Goal: Task Accomplishment & Management: Manage account settings

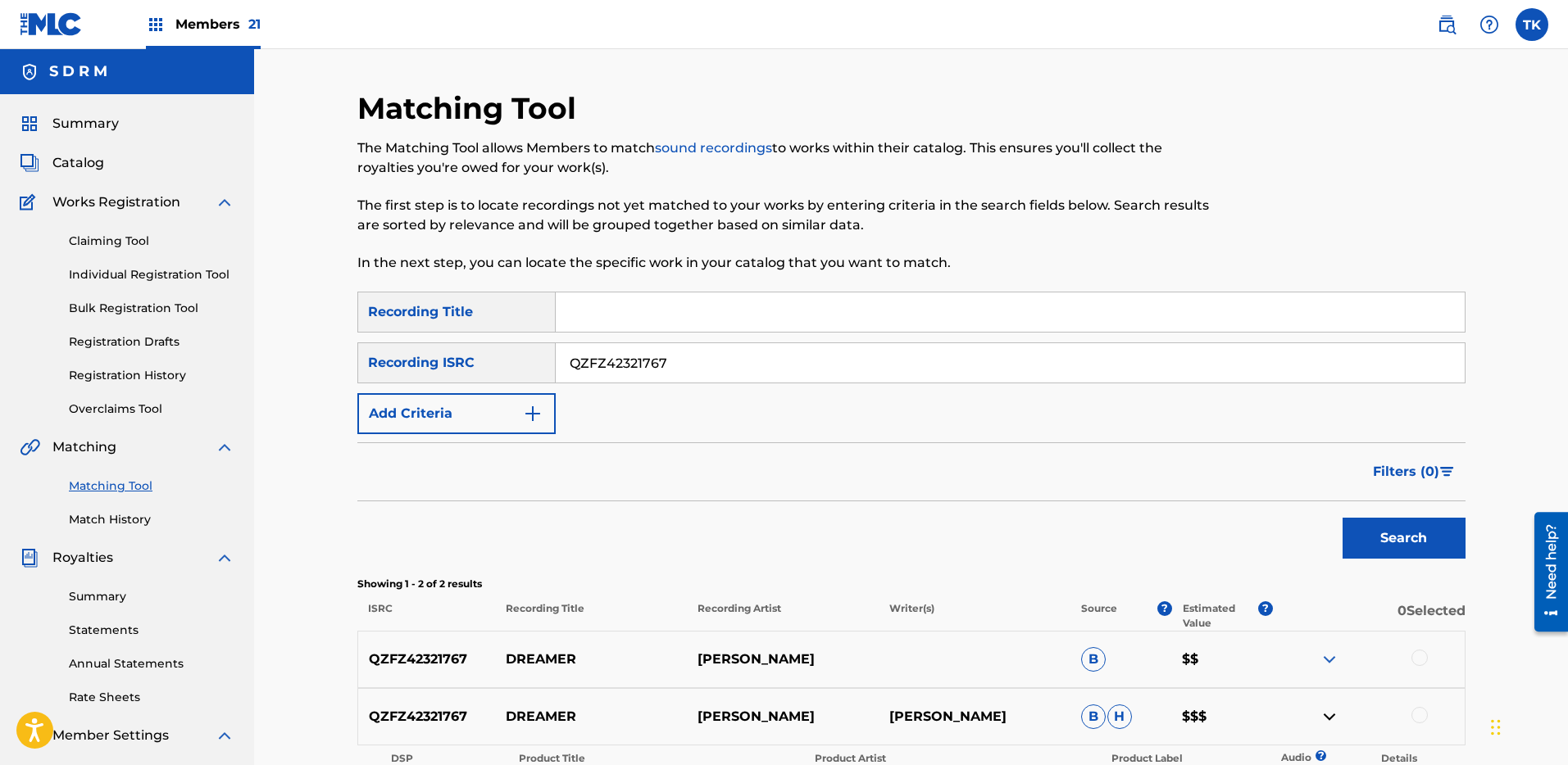
click at [200, 34] on div "Members 21" at bounding box center [203, 24] width 115 height 49
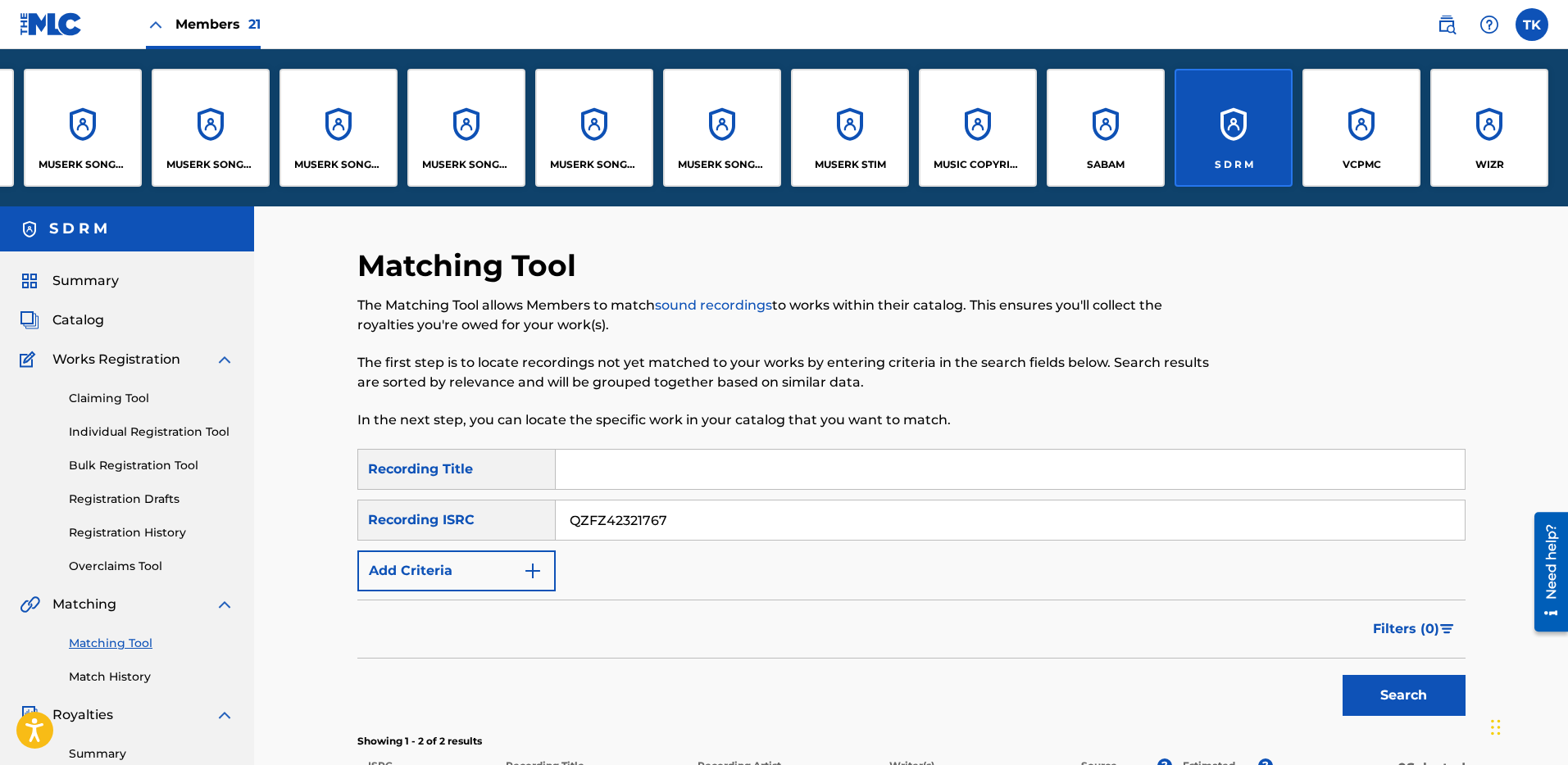
scroll to position [0, 986]
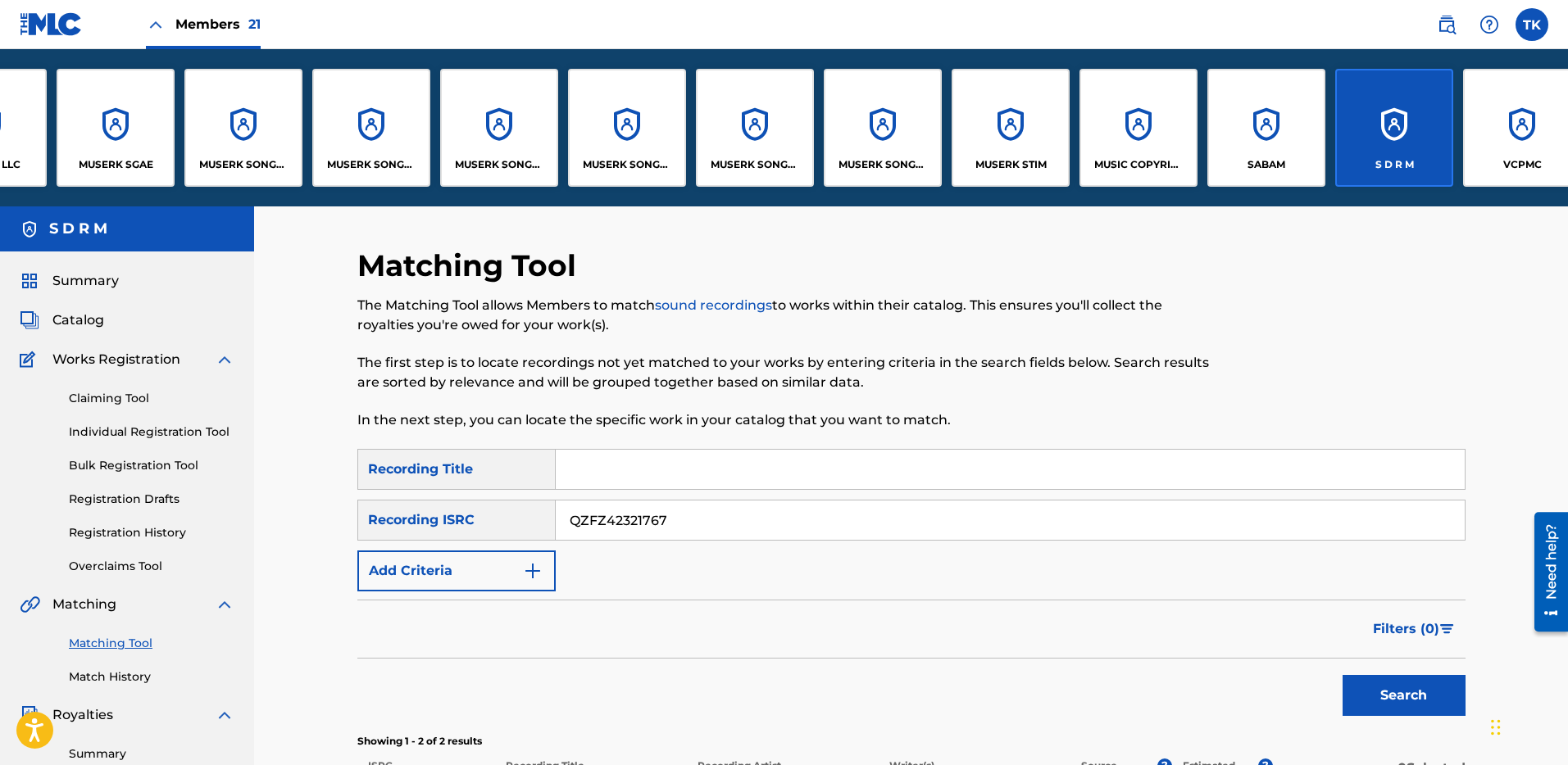
click at [996, 137] on div "MUSERK STIM" at bounding box center [1010, 127] width 118 height 118
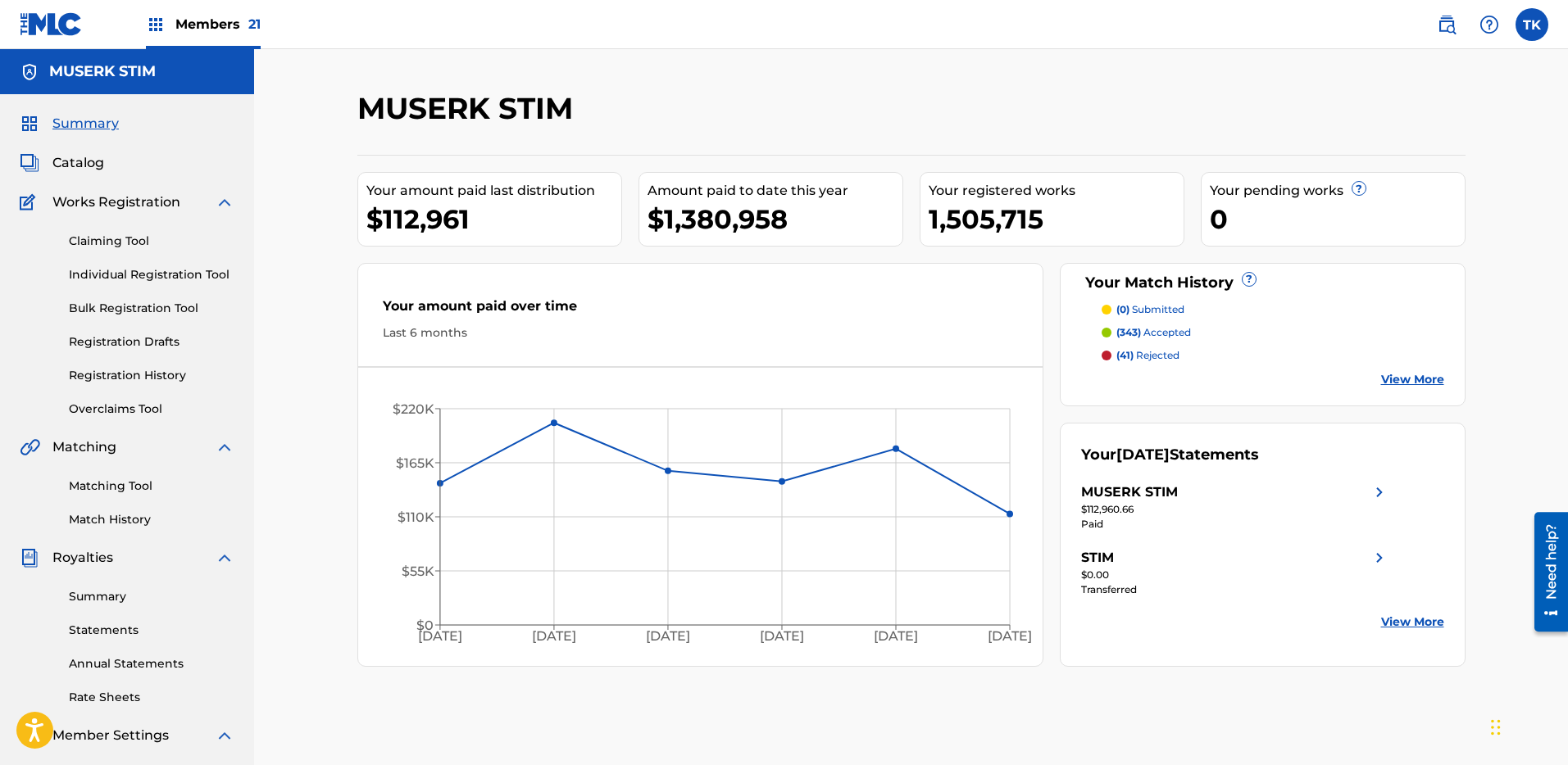
click at [120, 406] on link "Overclaims Tool" at bounding box center [151, 409] width 166 height 17
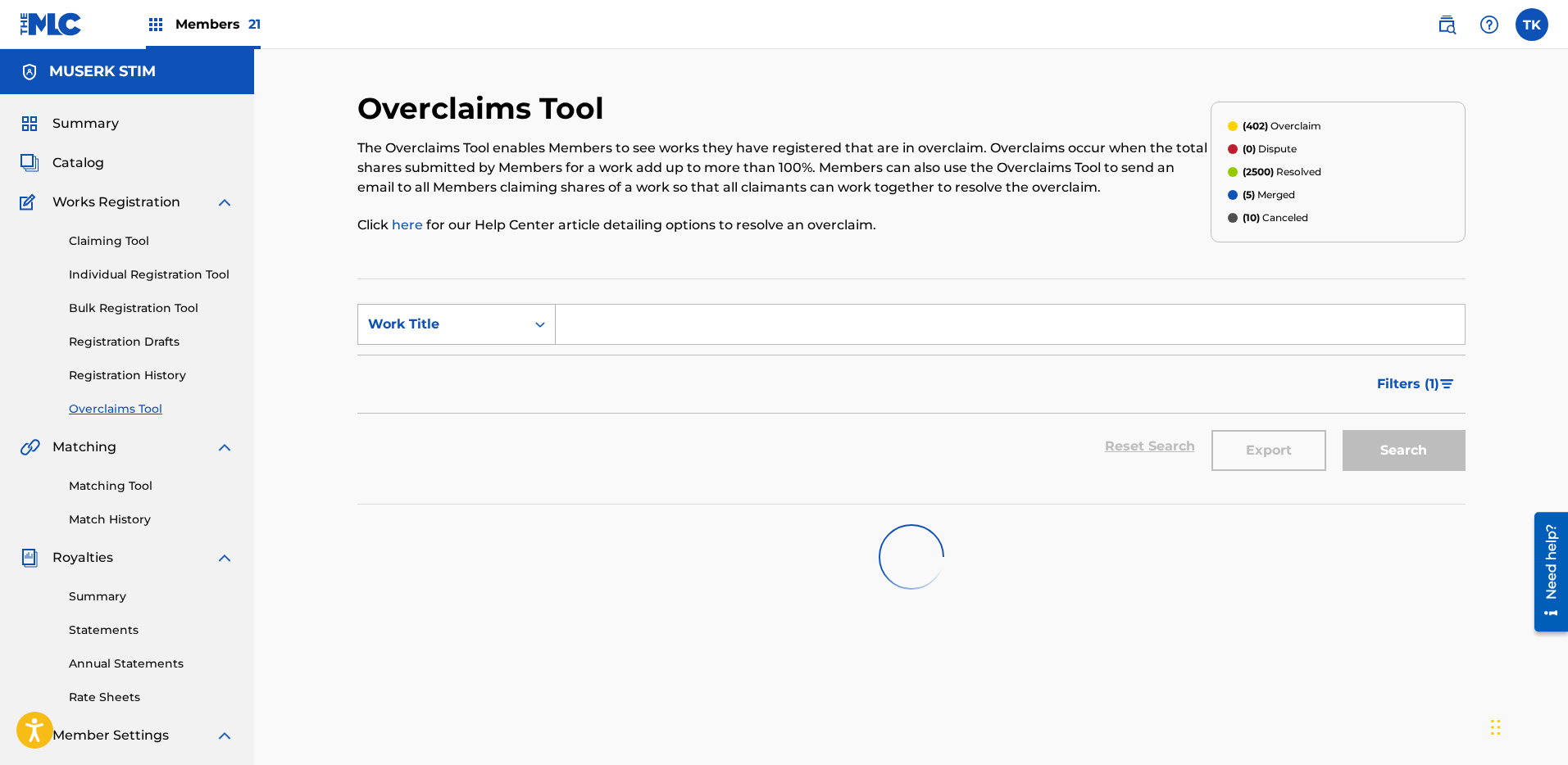
click at [459, 326] on div "Work Title" at bounding box center [441, 325] width 148 height 20
click at [459, 370] on div "MLC Song Code" at bounding box center [456, 365] width 196 height 41
click at [565, 320] on input "Search Form" at bounding box center [1010, 325] width 909 height 40
type input "AY6J1E"
click at [1358, 441] on div "Search" at bounding box center [1399, 446] width 131 height 65
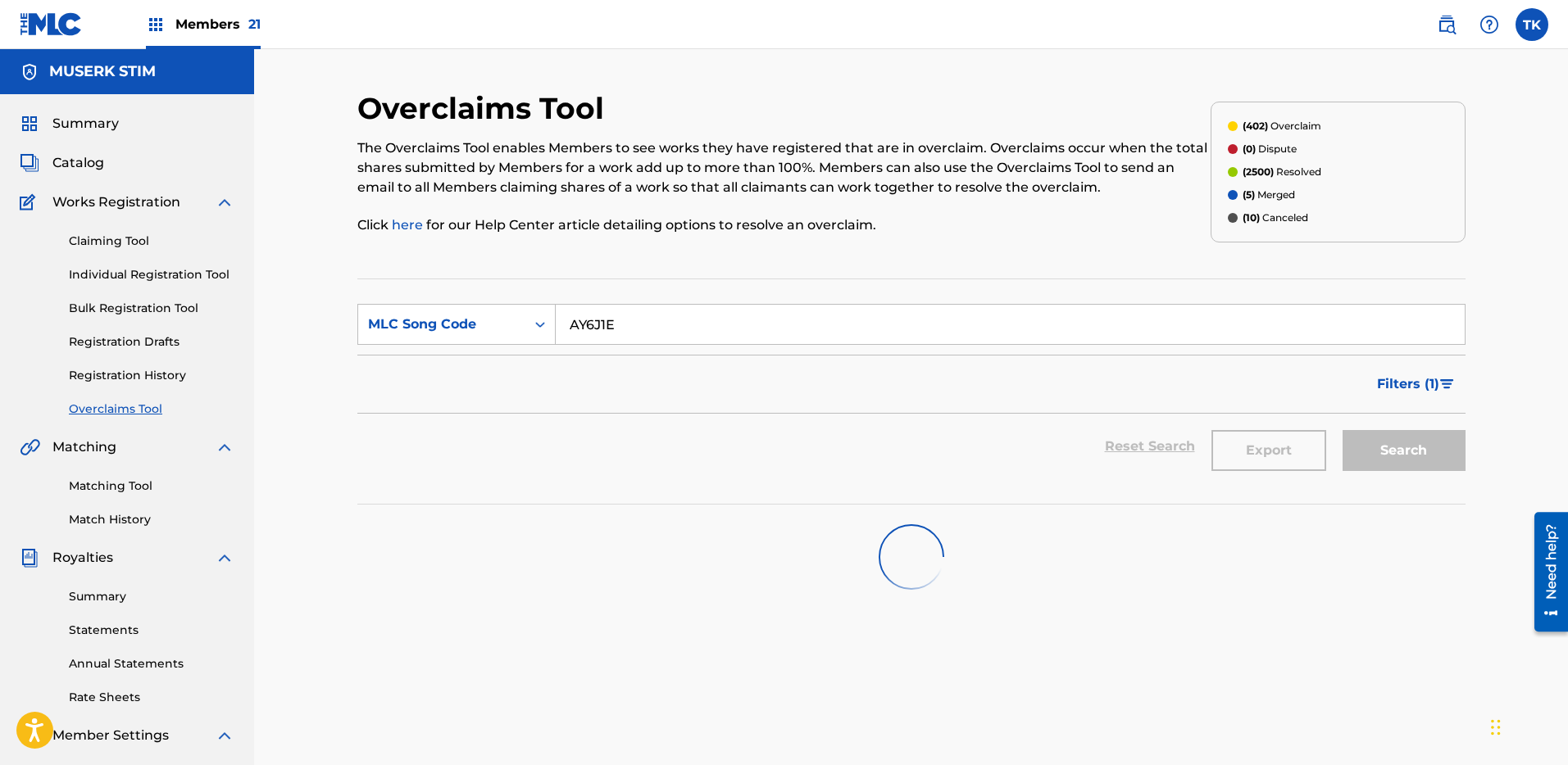
click at [1276, 332] on input "AY6J1E" at bounding box center [1010, 325] width 909 height 40
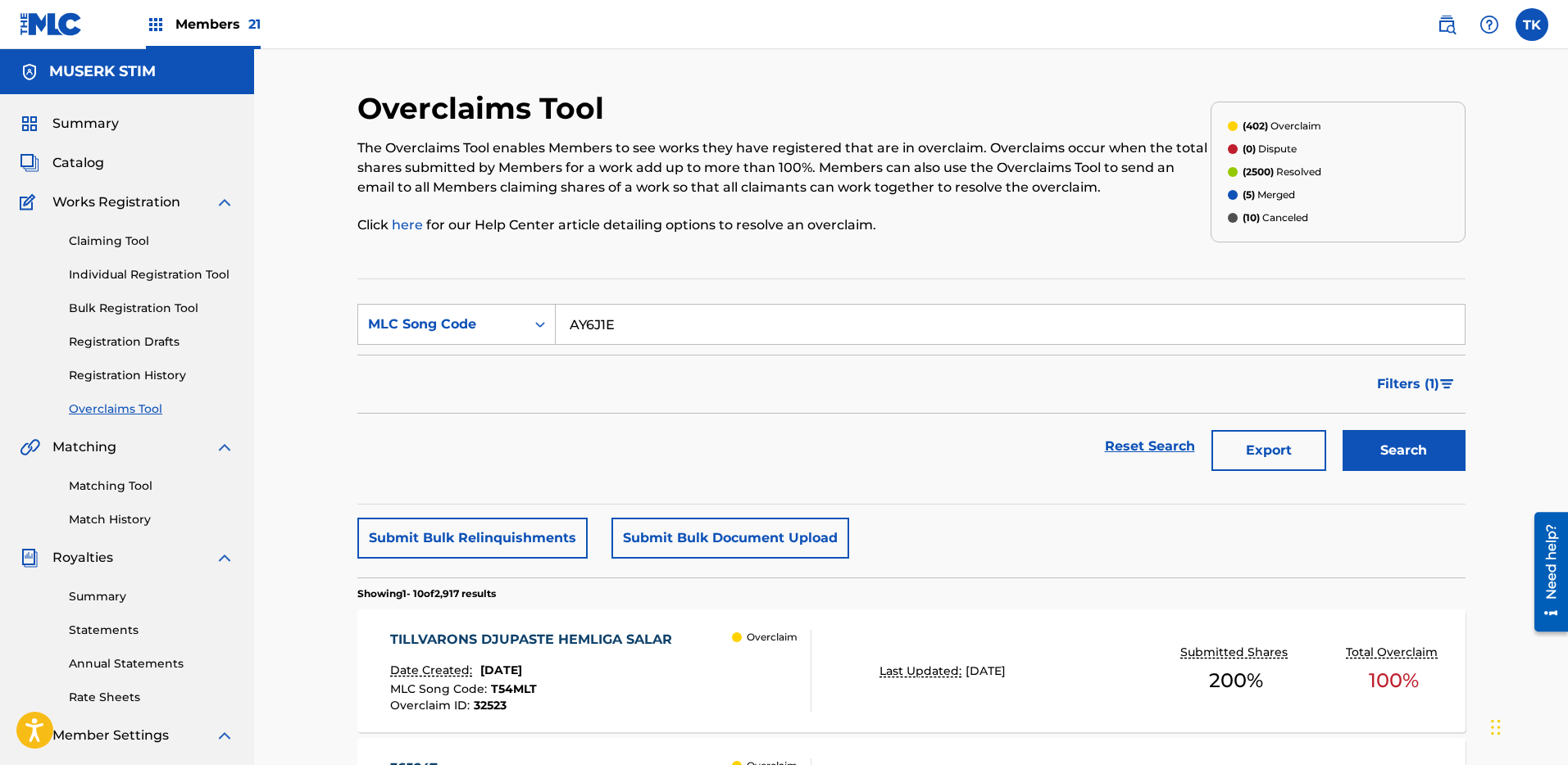
click at [1387, 459] on button "Search" at bounding box center [1403, 451] width 123 height 41
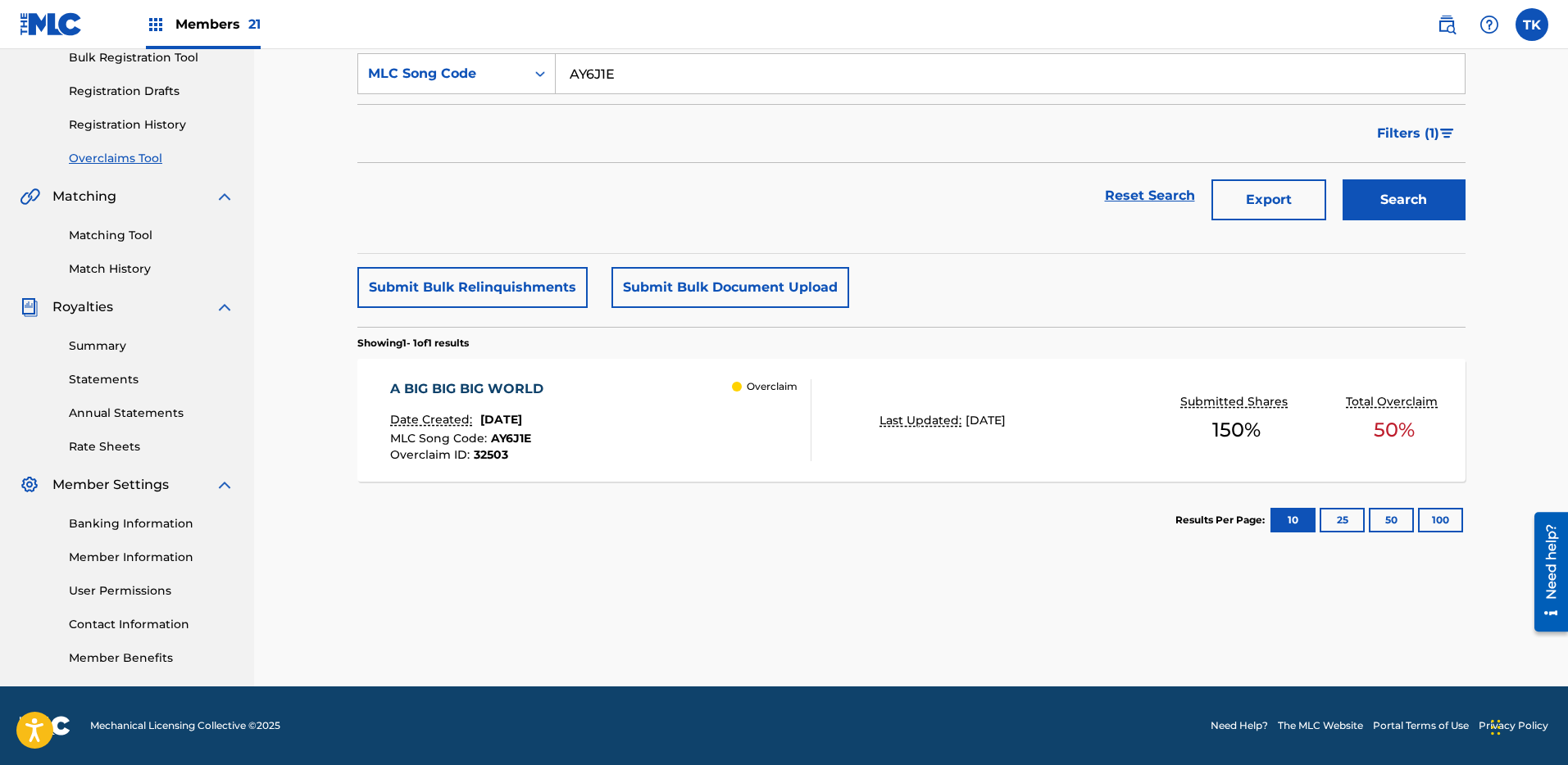
click at [986, 433] on div "A BIG BIG BIG WORLD Date Created: [DATE] MLC Song Code : AY6J1E Overclaim ID : …" at bounding box center [911, 420] width 1108 height 123
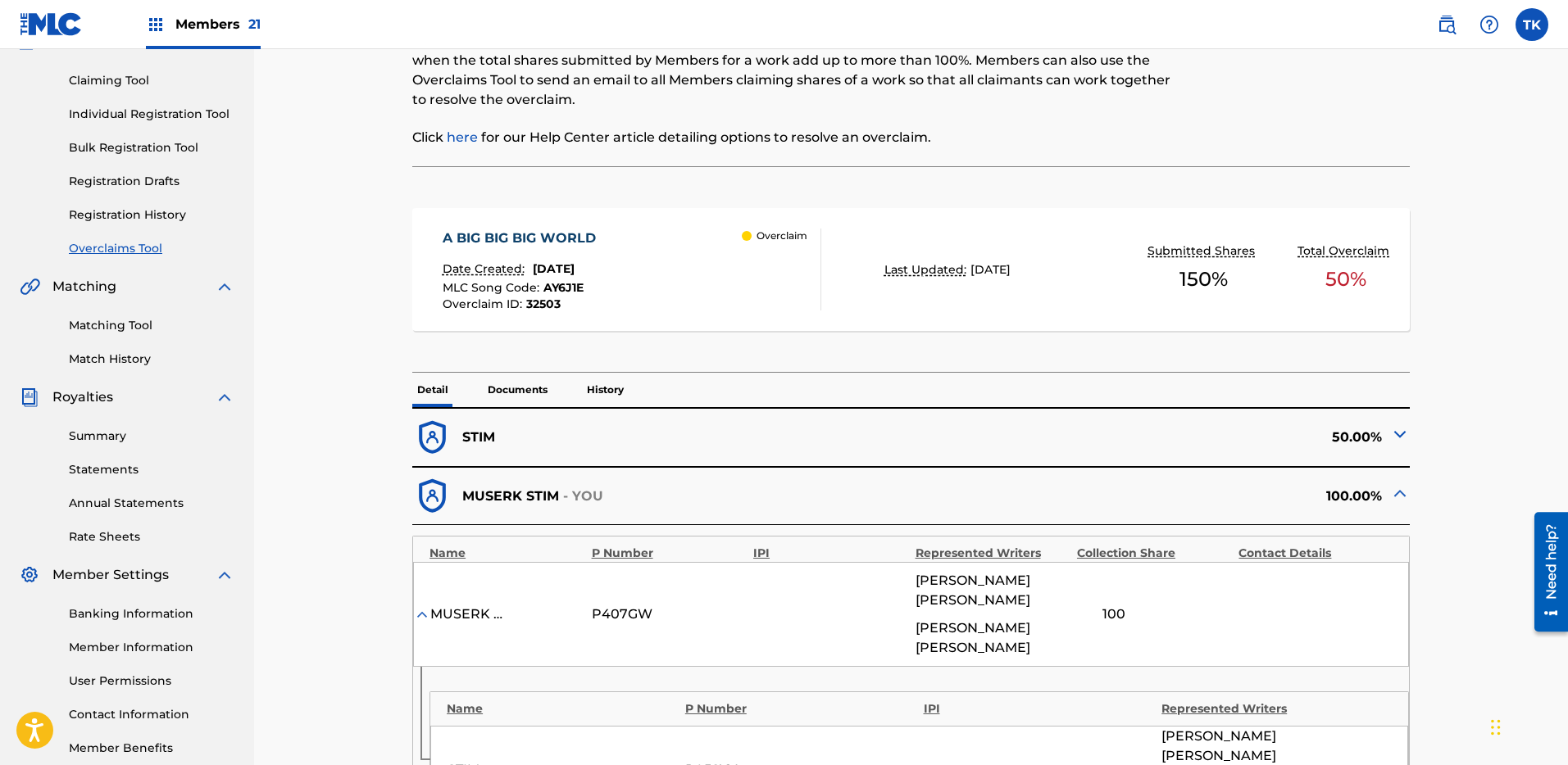
scroll to position [245, 0]
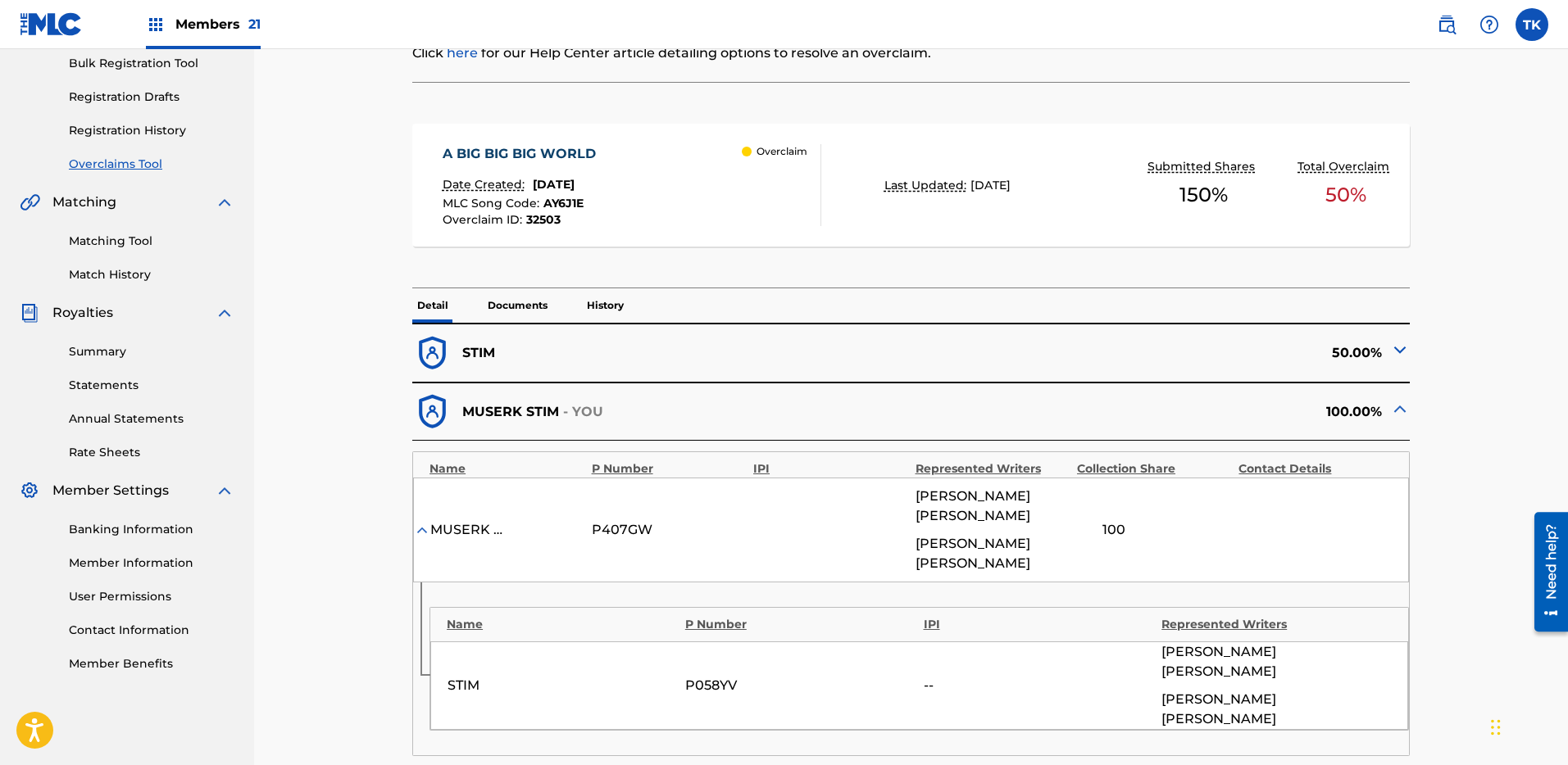
click at [1405, 342] on img at bounding box center [1400, 350] width 20 height 20
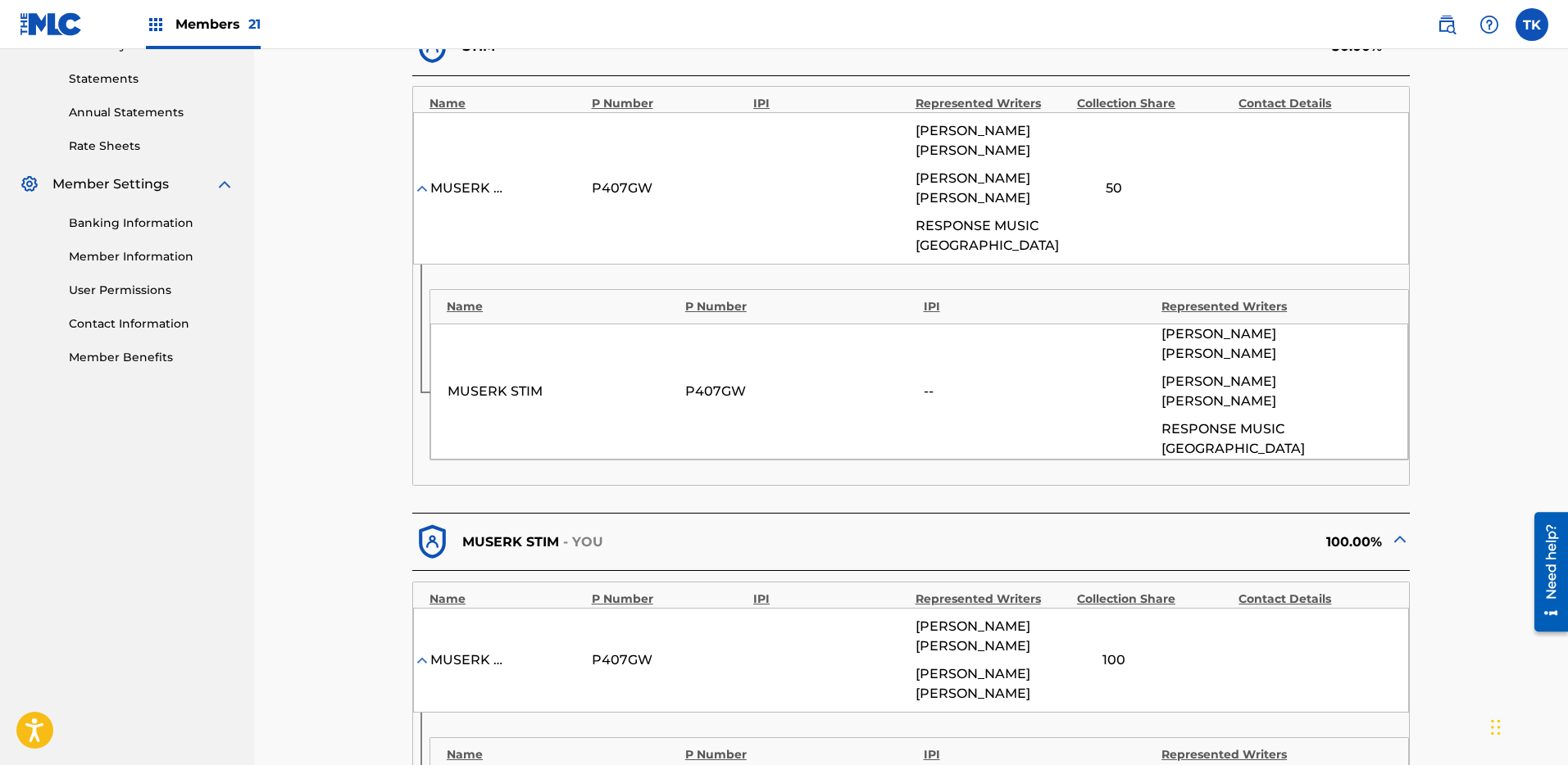
scroll to position [519, 0]
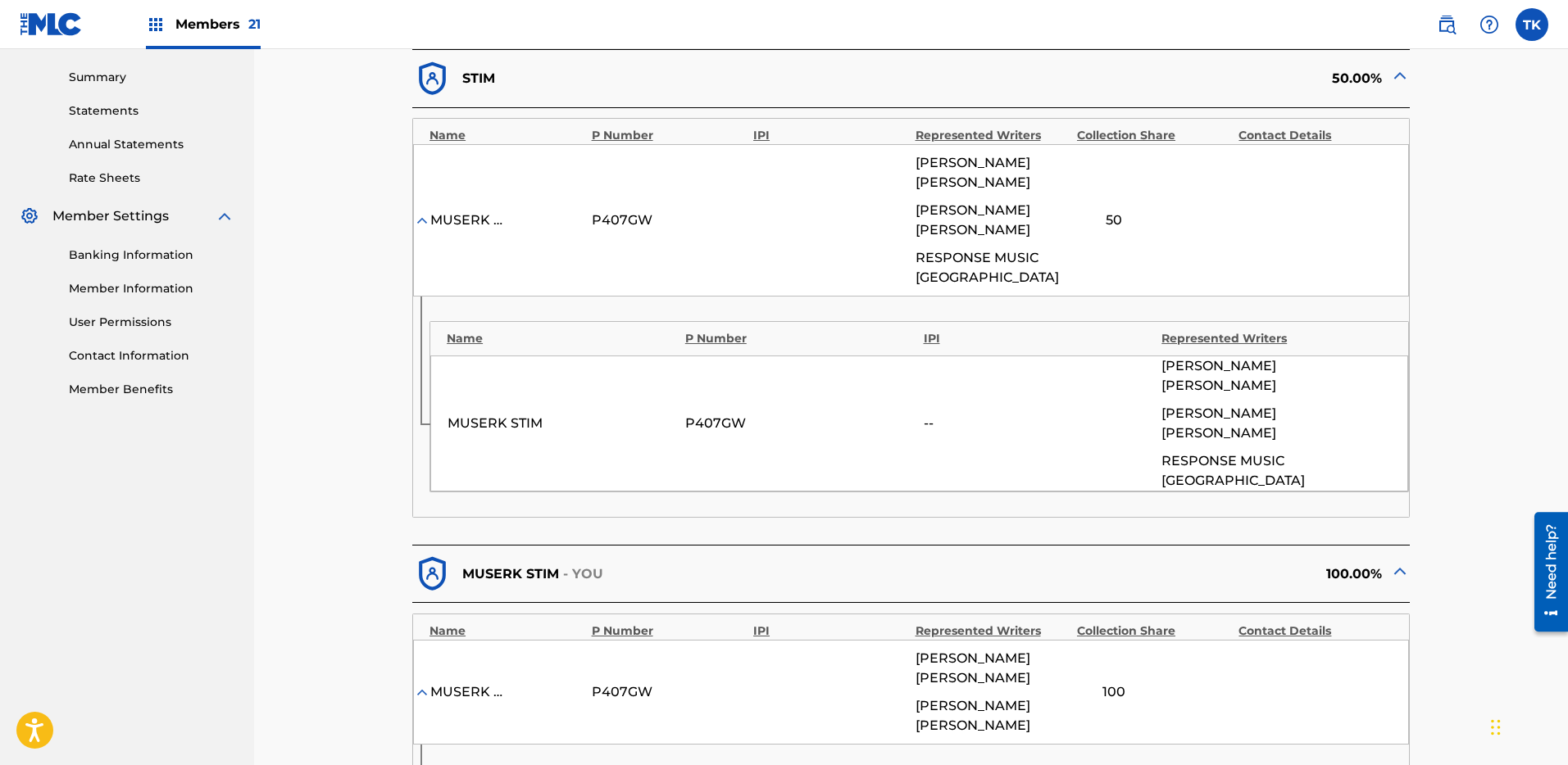
click at [1396, 85] on div at bounding box center [1400, 77] width 20 height 26
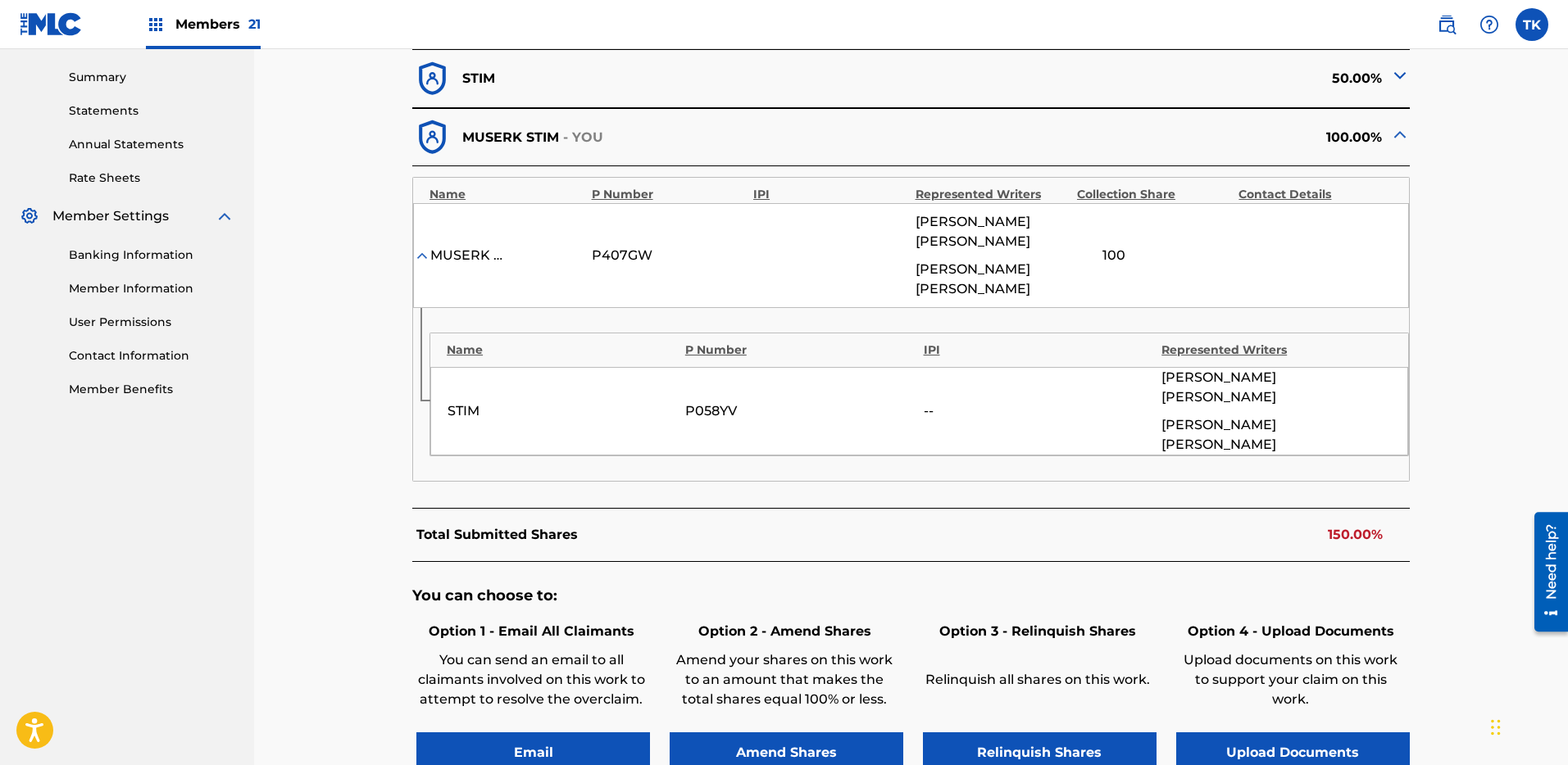
click at [1401, 135] on img at bounding box center [1400, 134] width 20 height 20
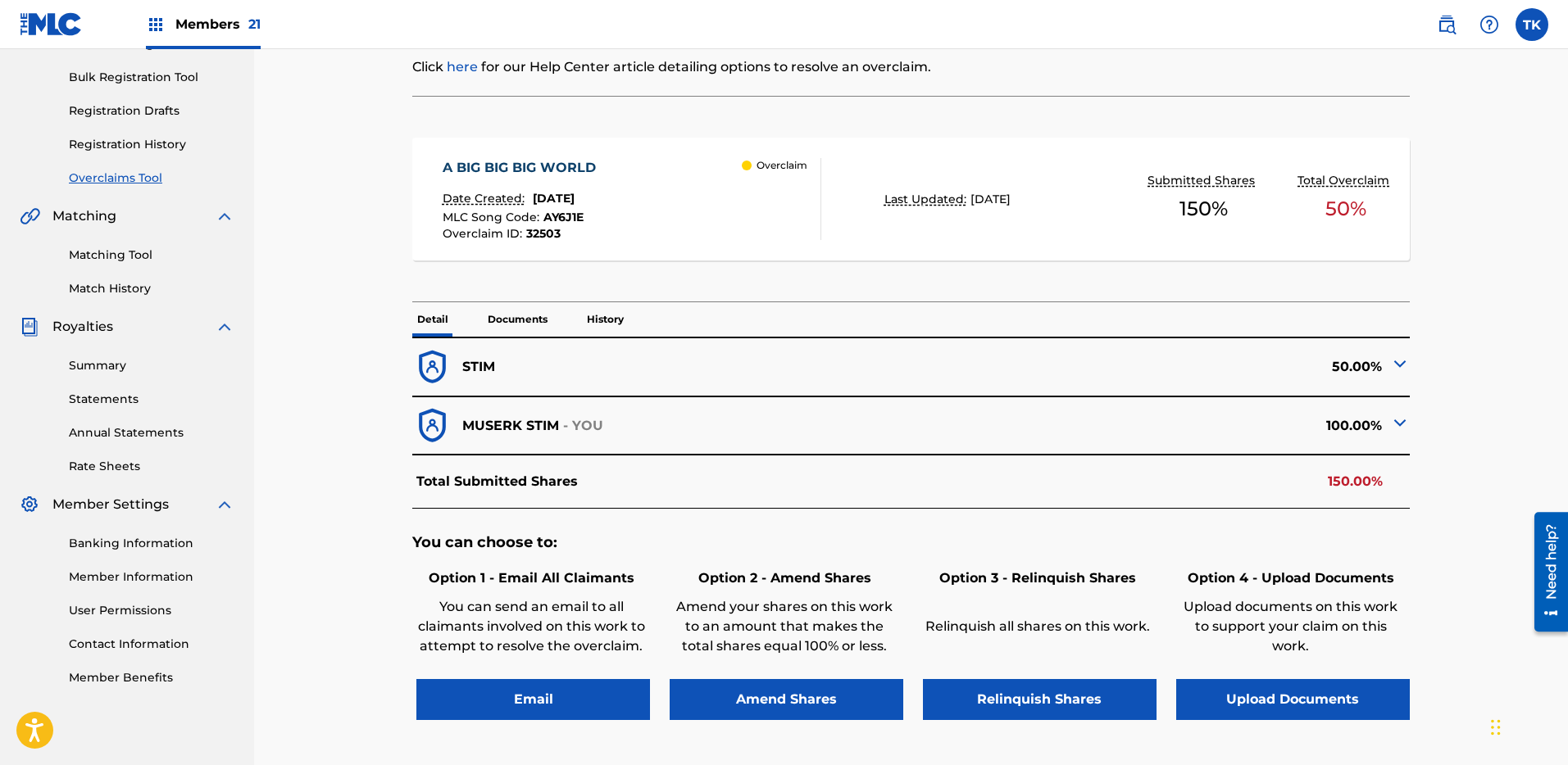
scroll to position [251, 0]
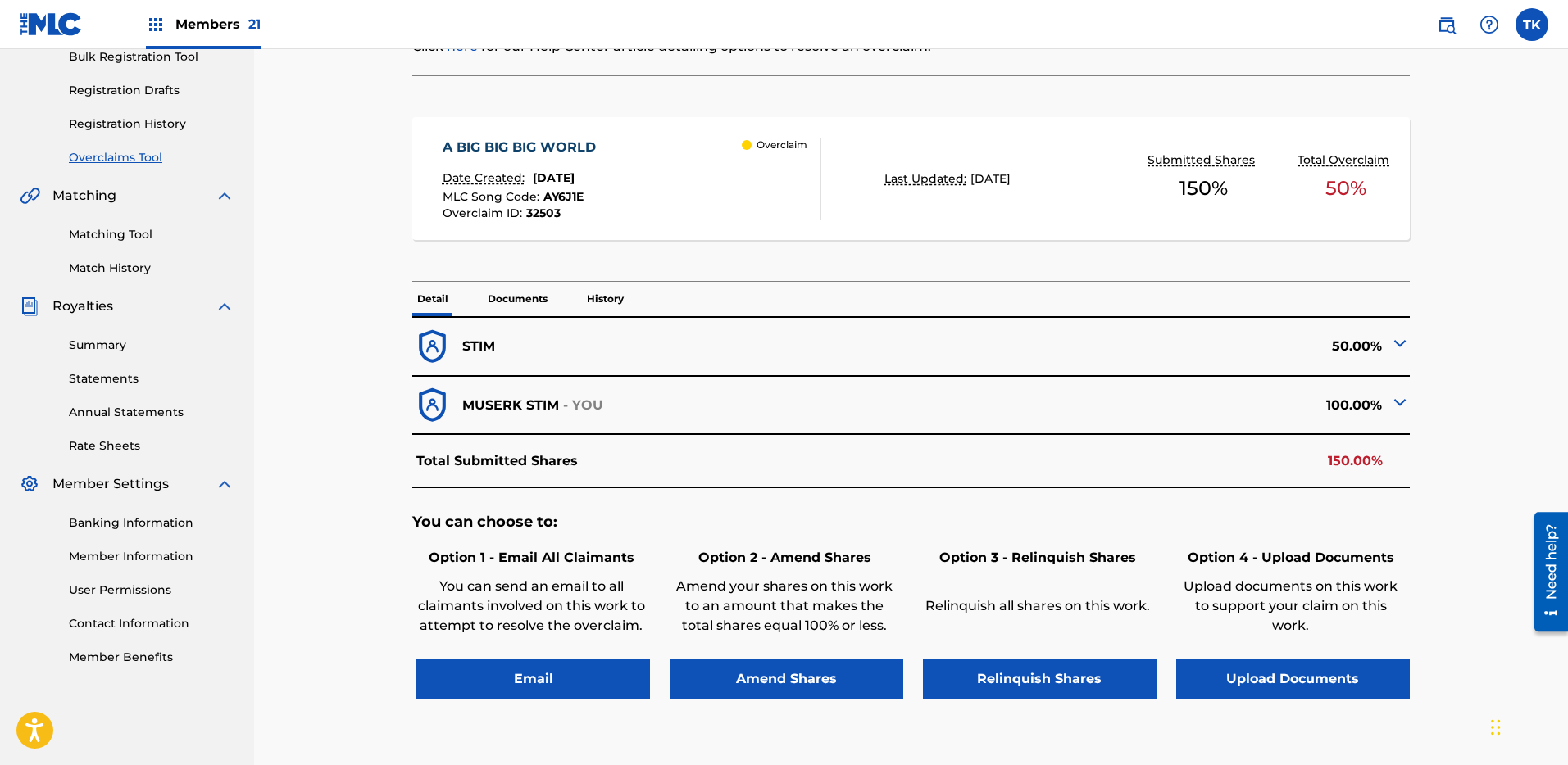
click at [998, 663] on button "Relinquish Shares" at bounding box center [1039, 679] width 233 height 41
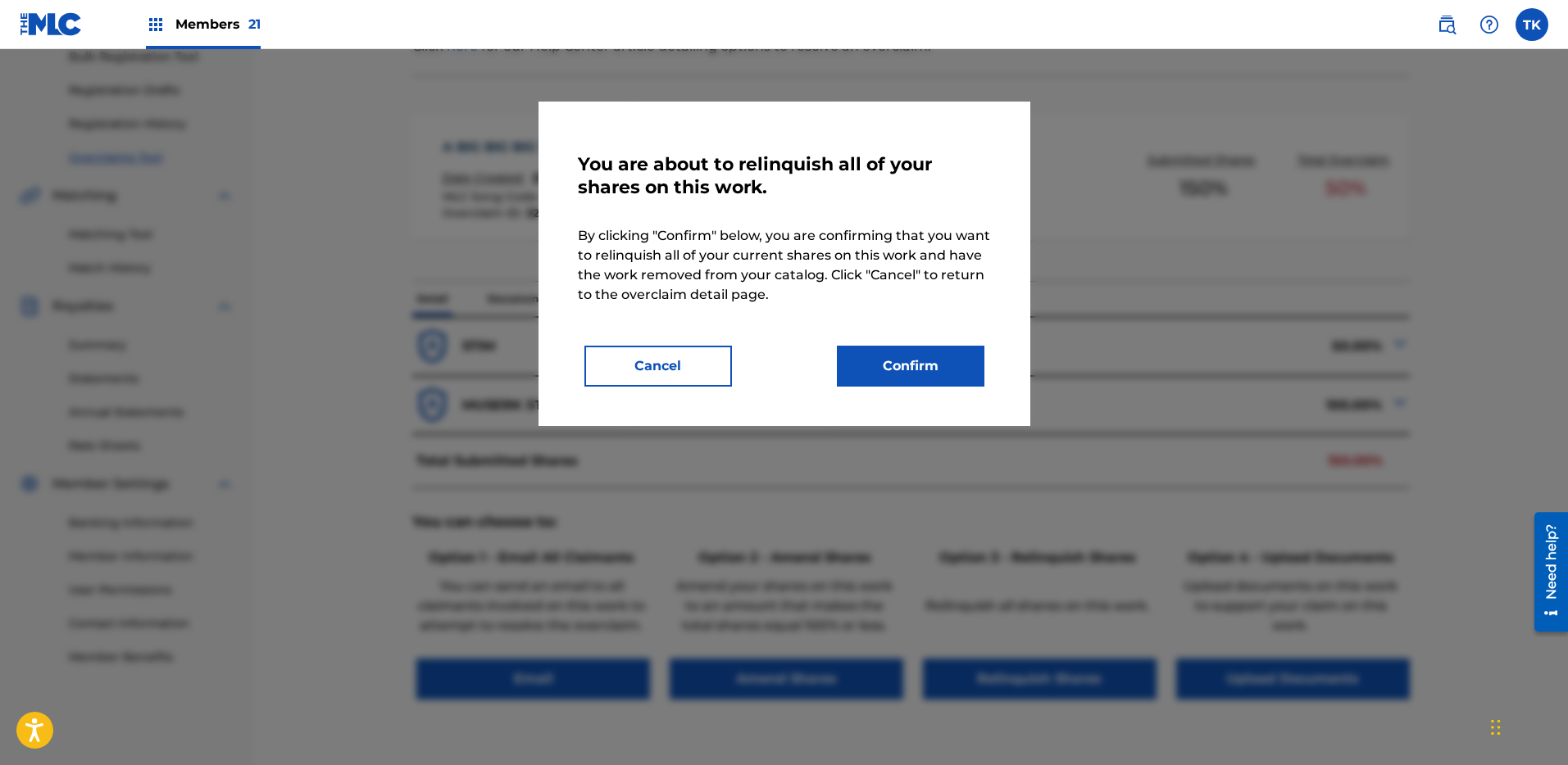
click at [675, 358] on button "Cancel" at bounding box center [657, 366] width 148 height 41
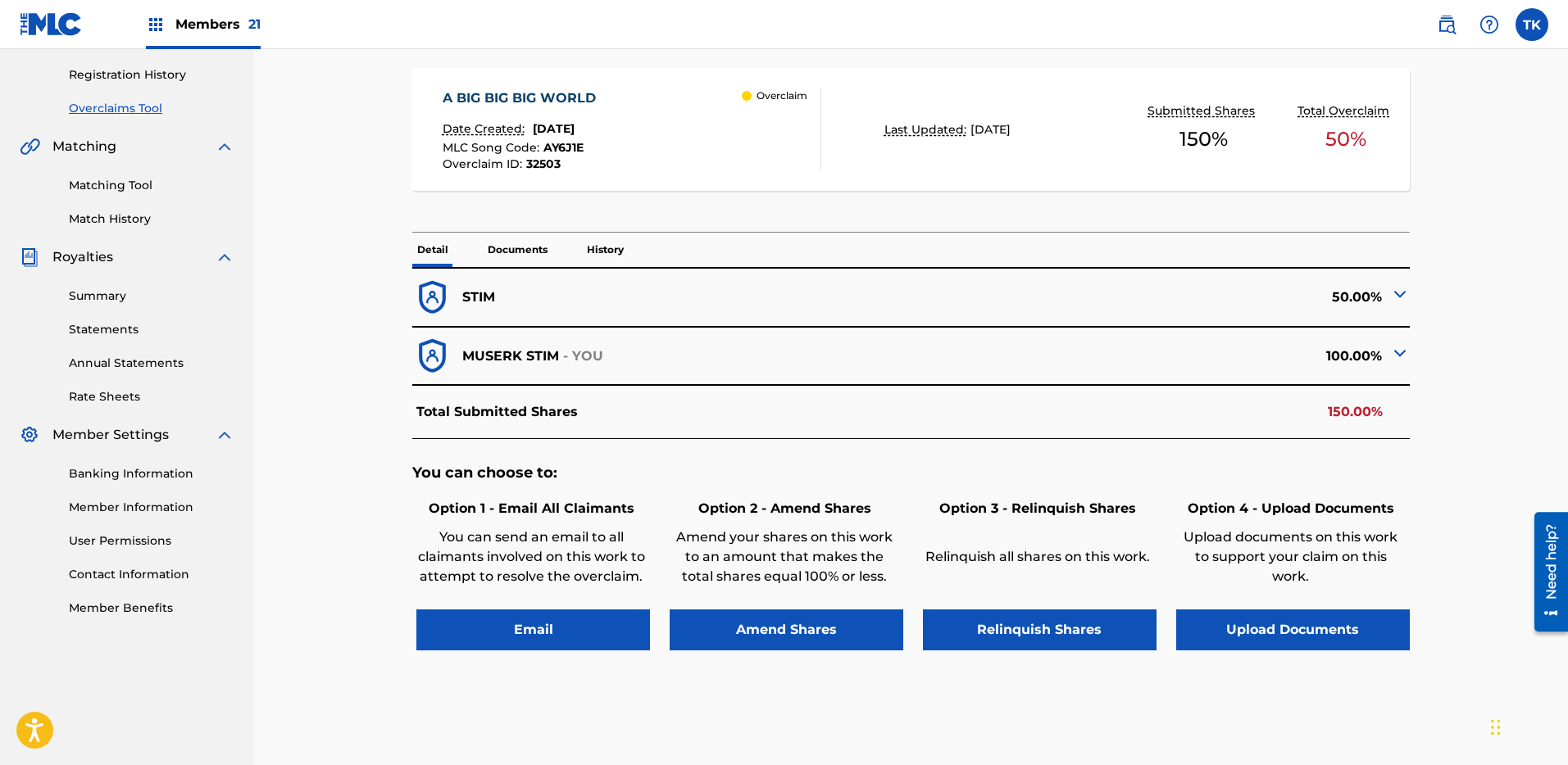
scroll to position [280, 0]
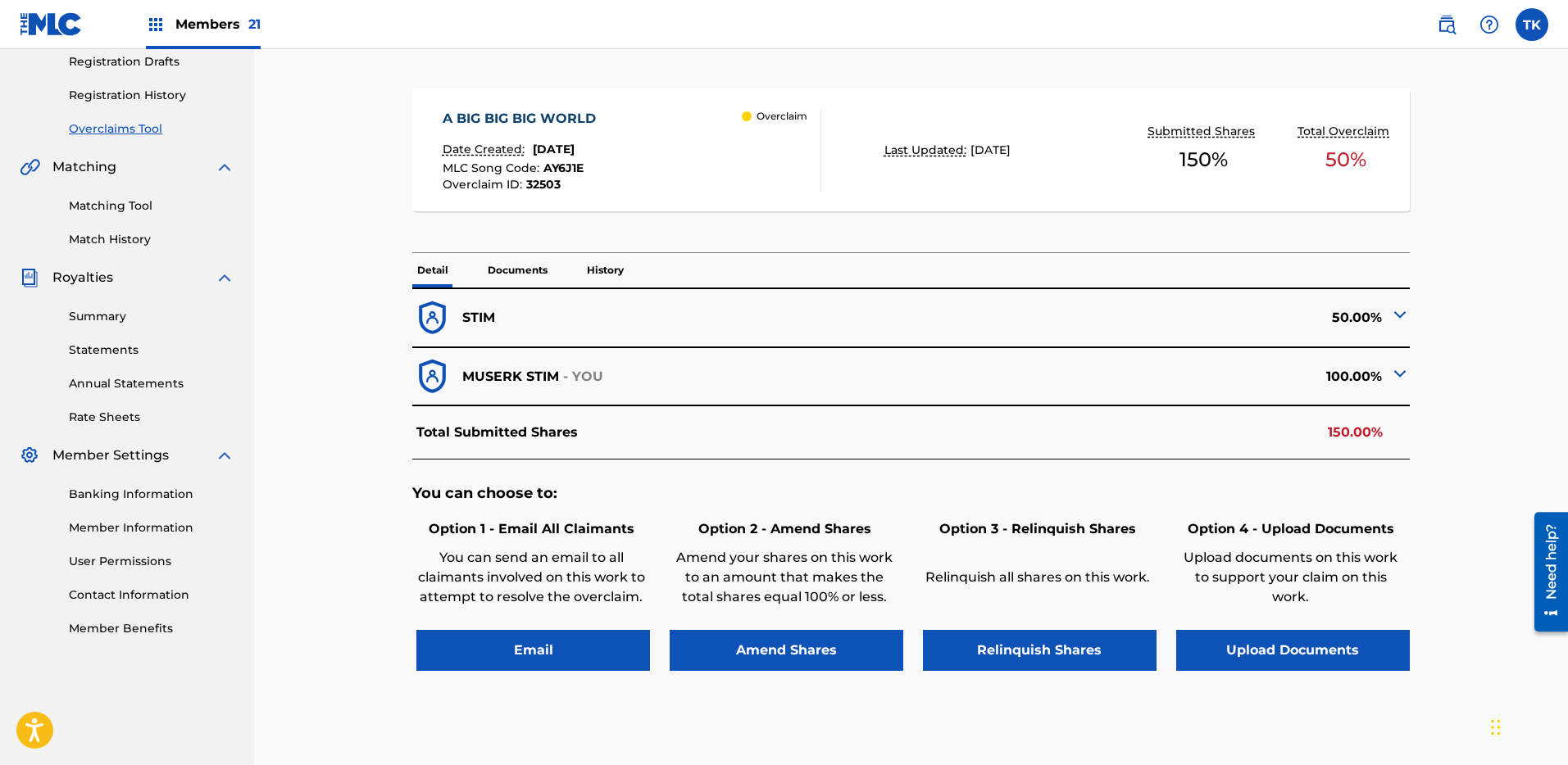
click at [756, 627] on div "Option 2 - Amend Shares Amend your shares on this work to an amount that makes …" at bounding box center [784, 593] width 238 height 156
click at [758, 646] on button "Amend Shares" at bounding box center [786, 650] width 233 height 41
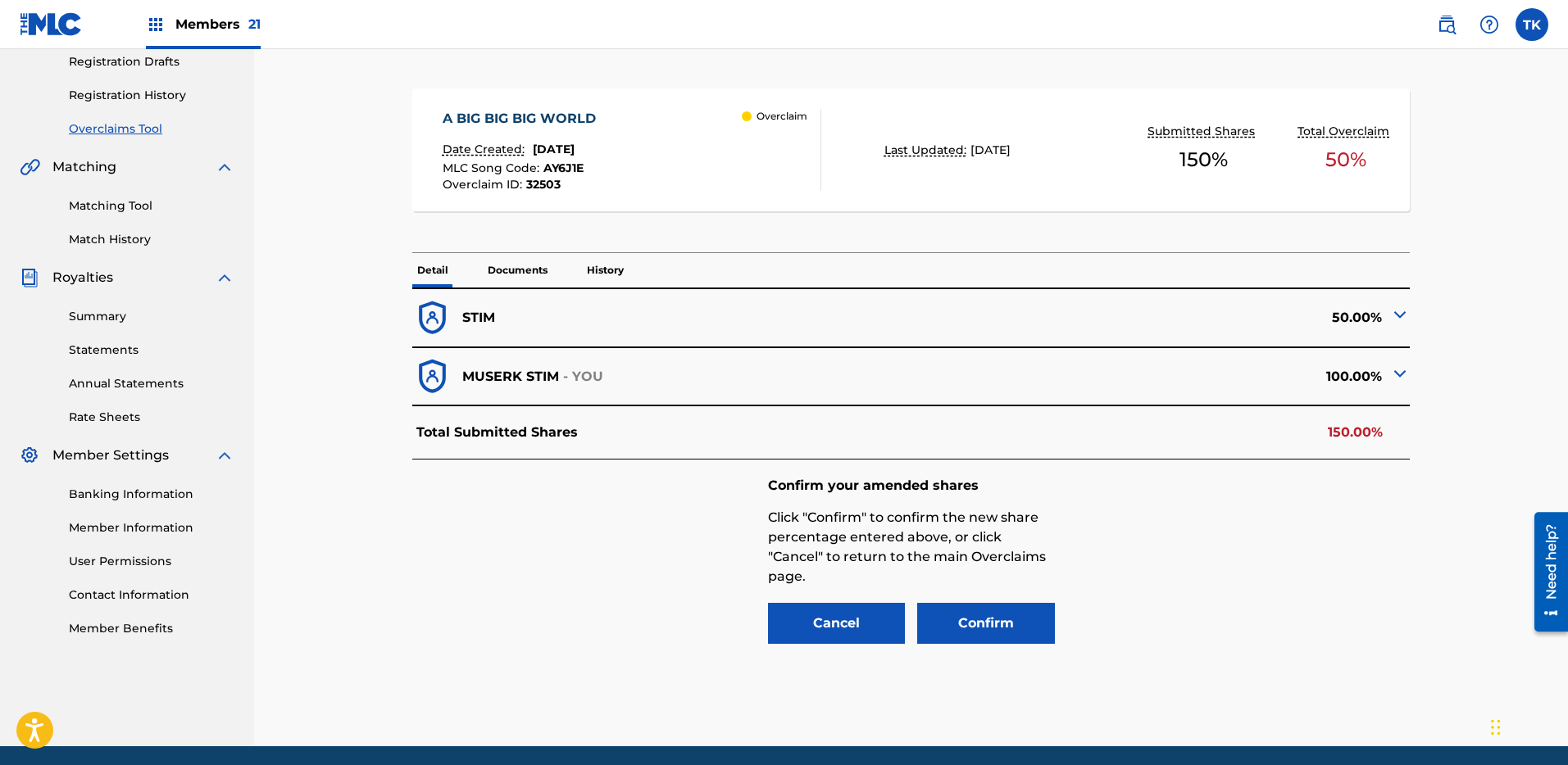
scroll to position [340, 0]
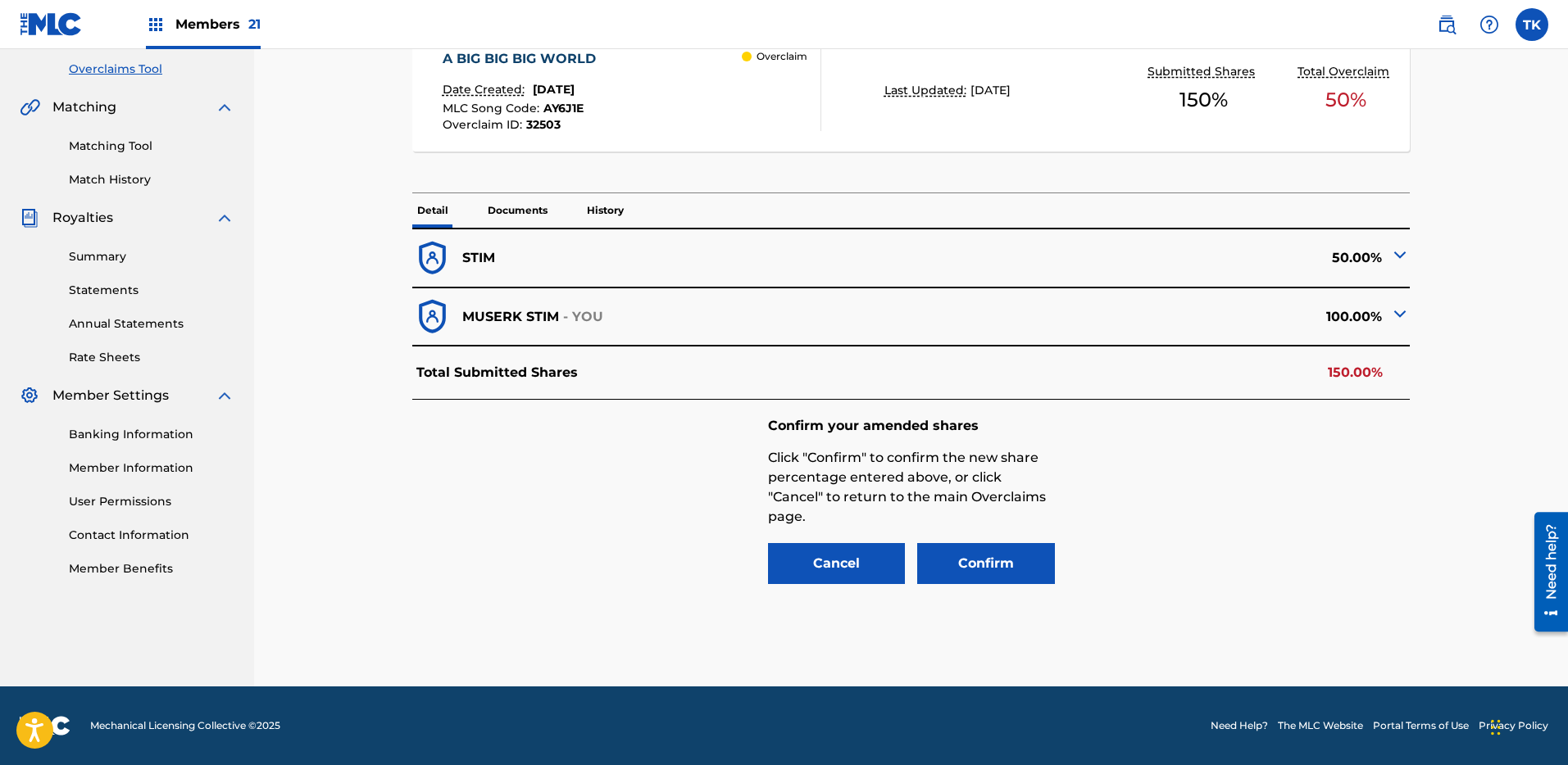
click at [1406, 319] on img at bounding box center [1400, 314] width 20 height 20
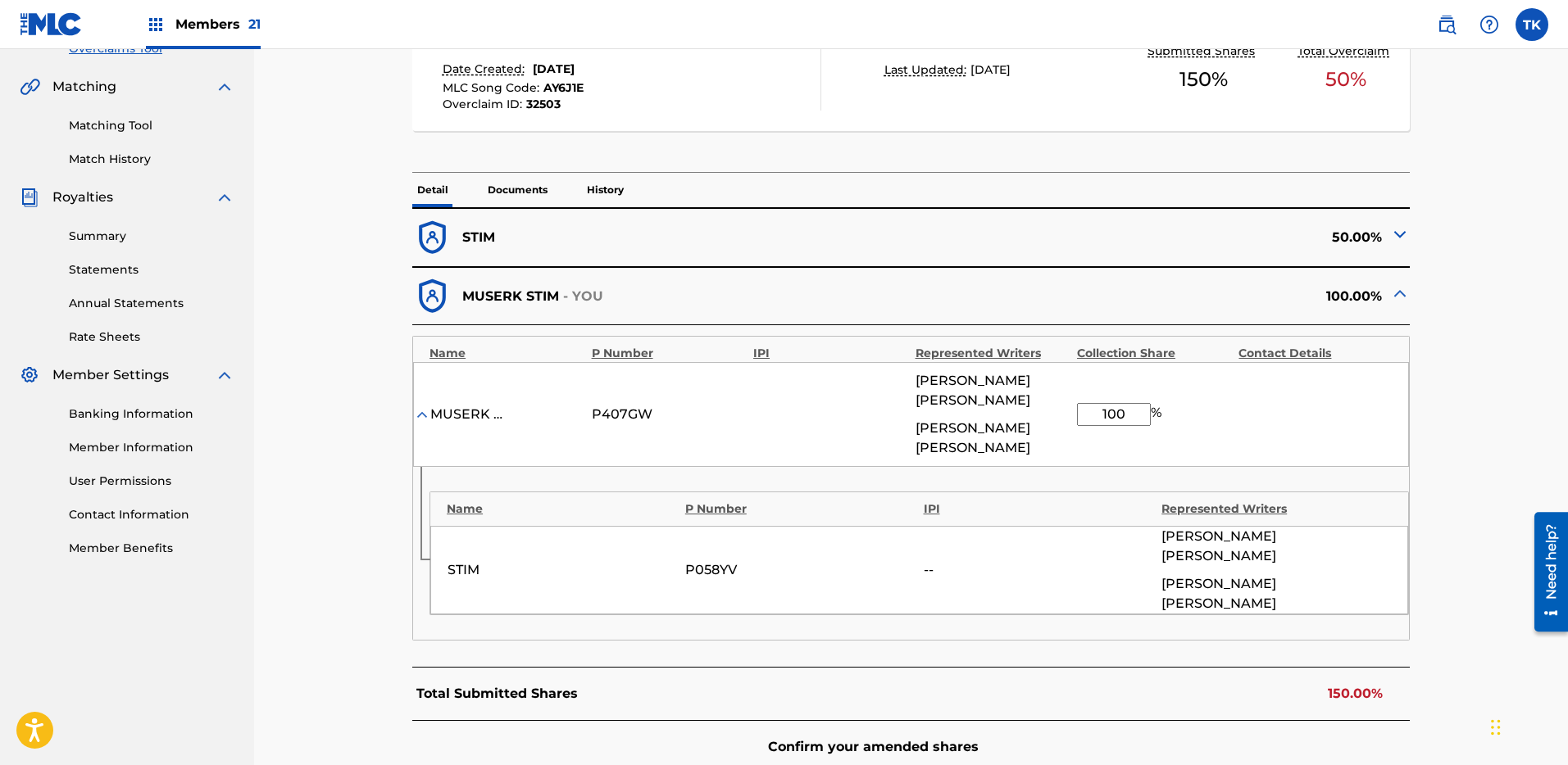
scroll to position [371, 0]
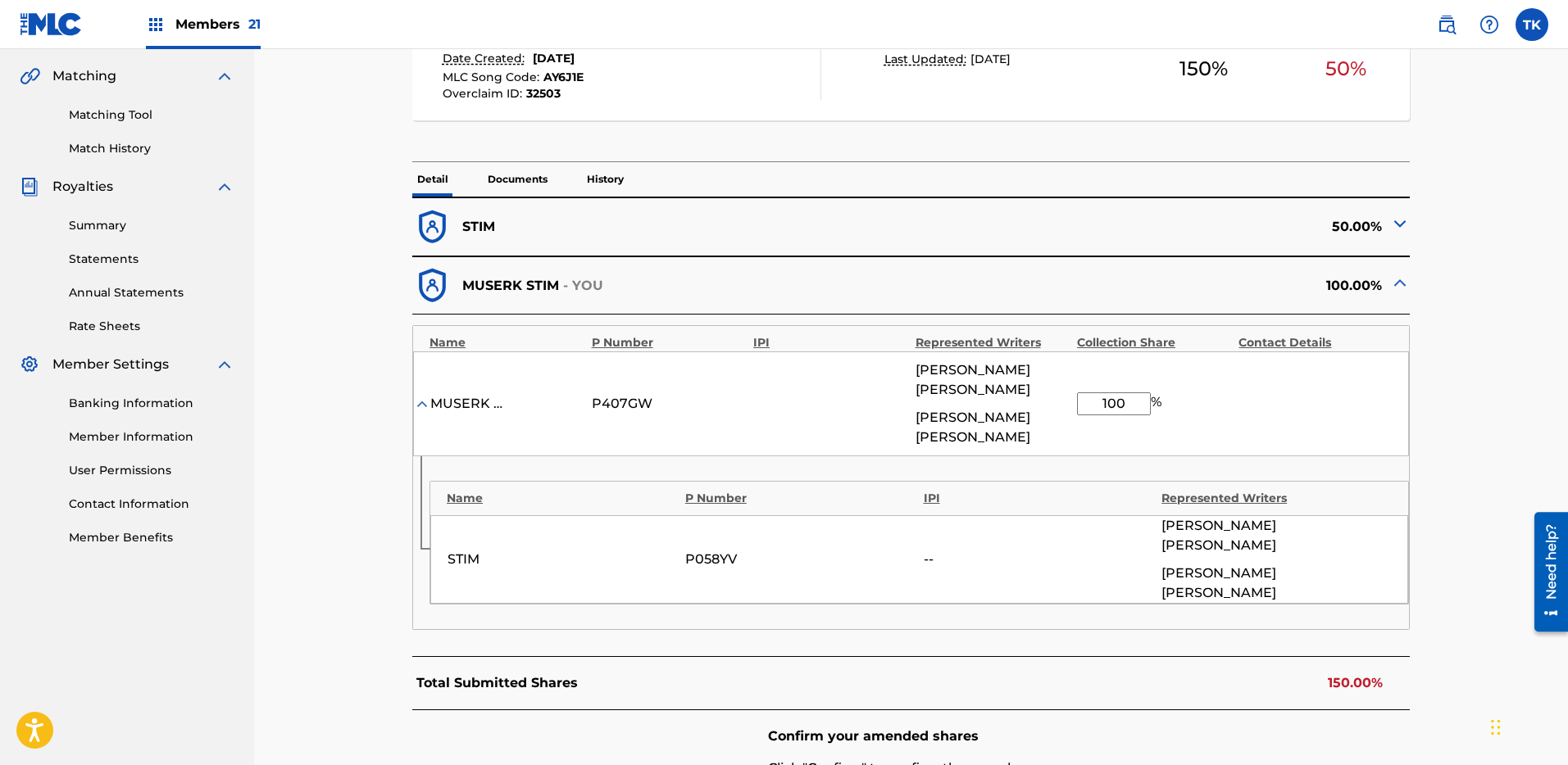
click at [1405, 237] on div at bounding box center [1400, 226] width 20 height 26
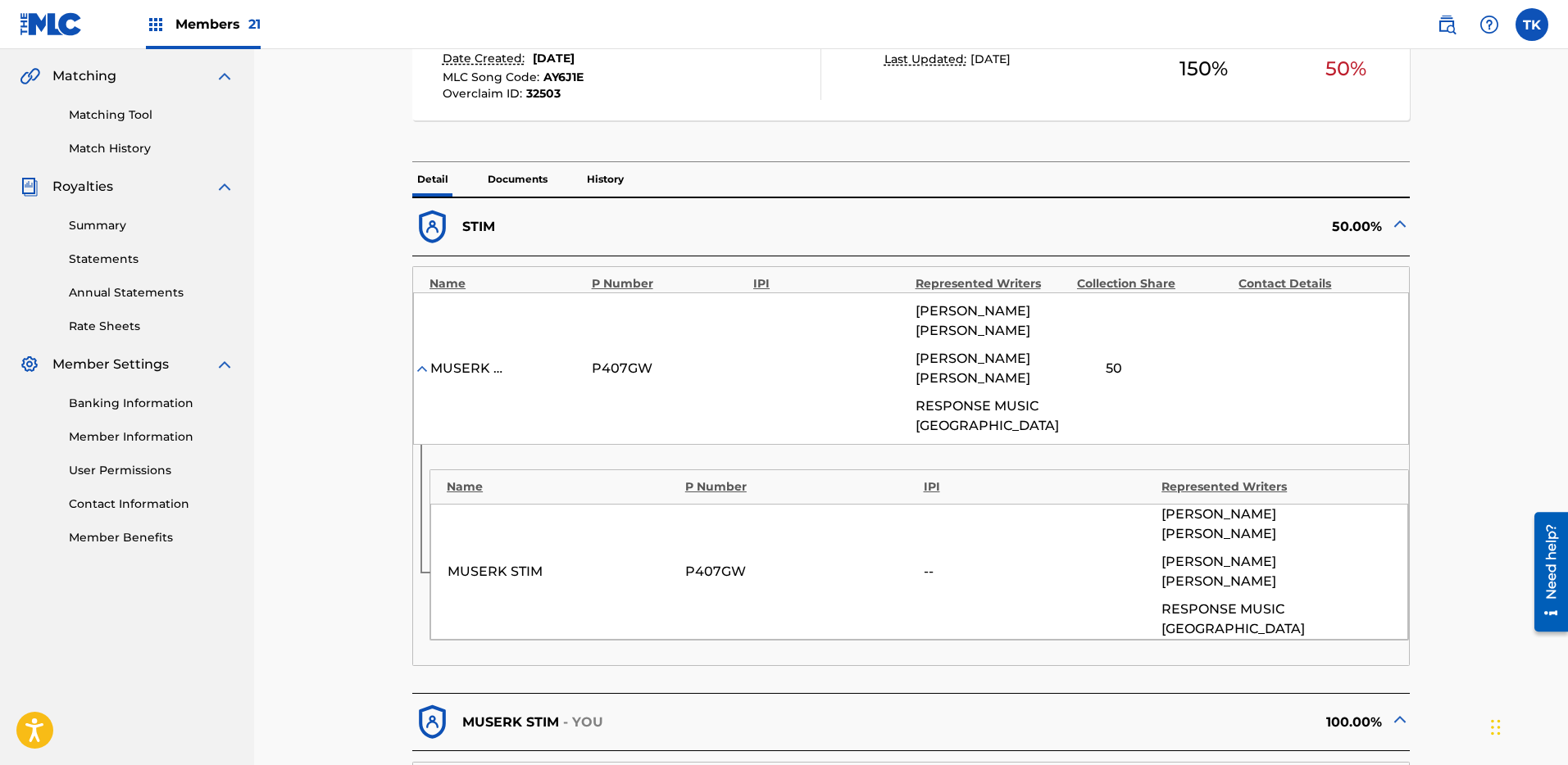
click at [1401, 220] on img at bounding box center [1400, 223] width 20 height 20
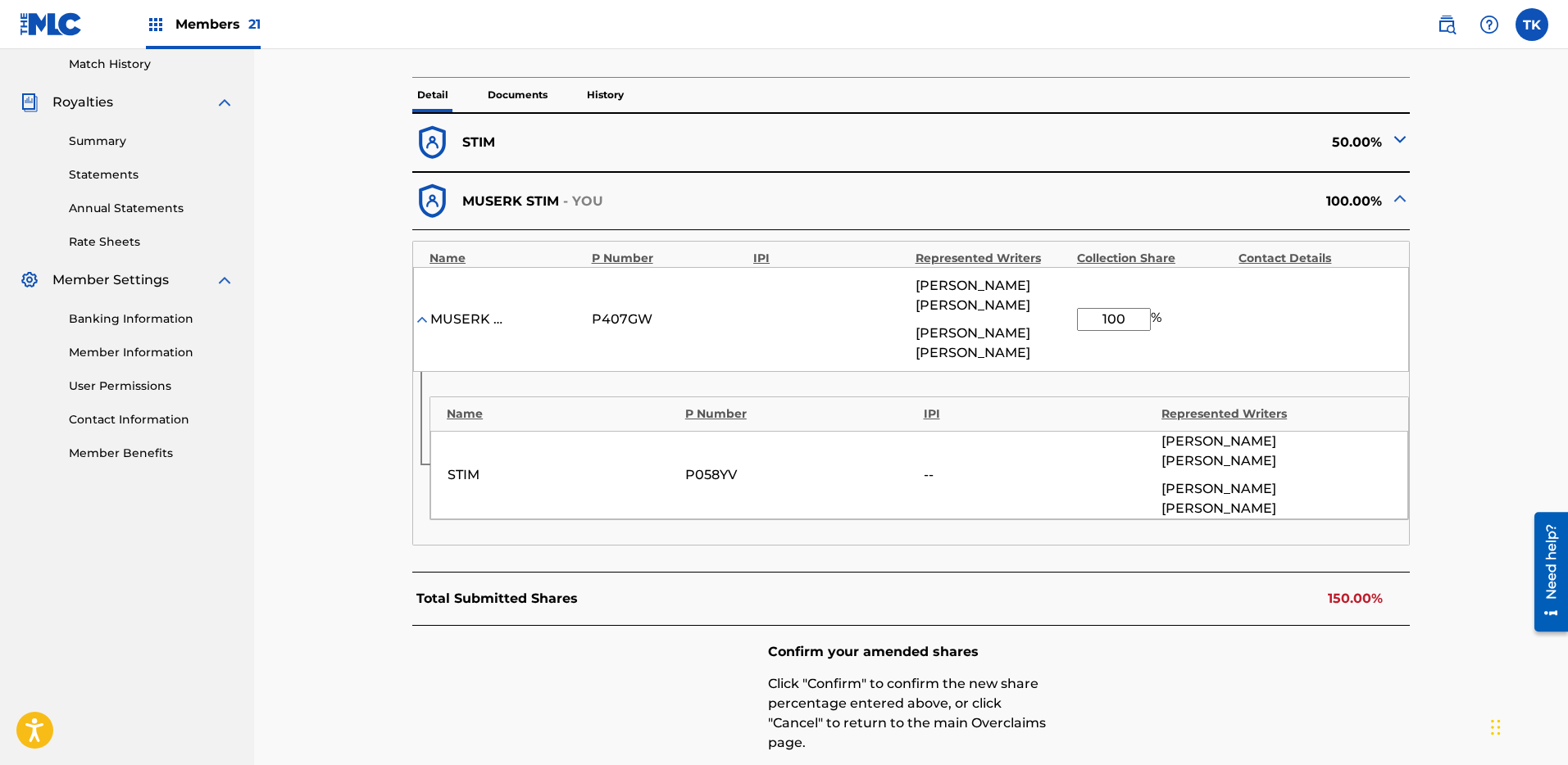
scroll to position [466, 0]
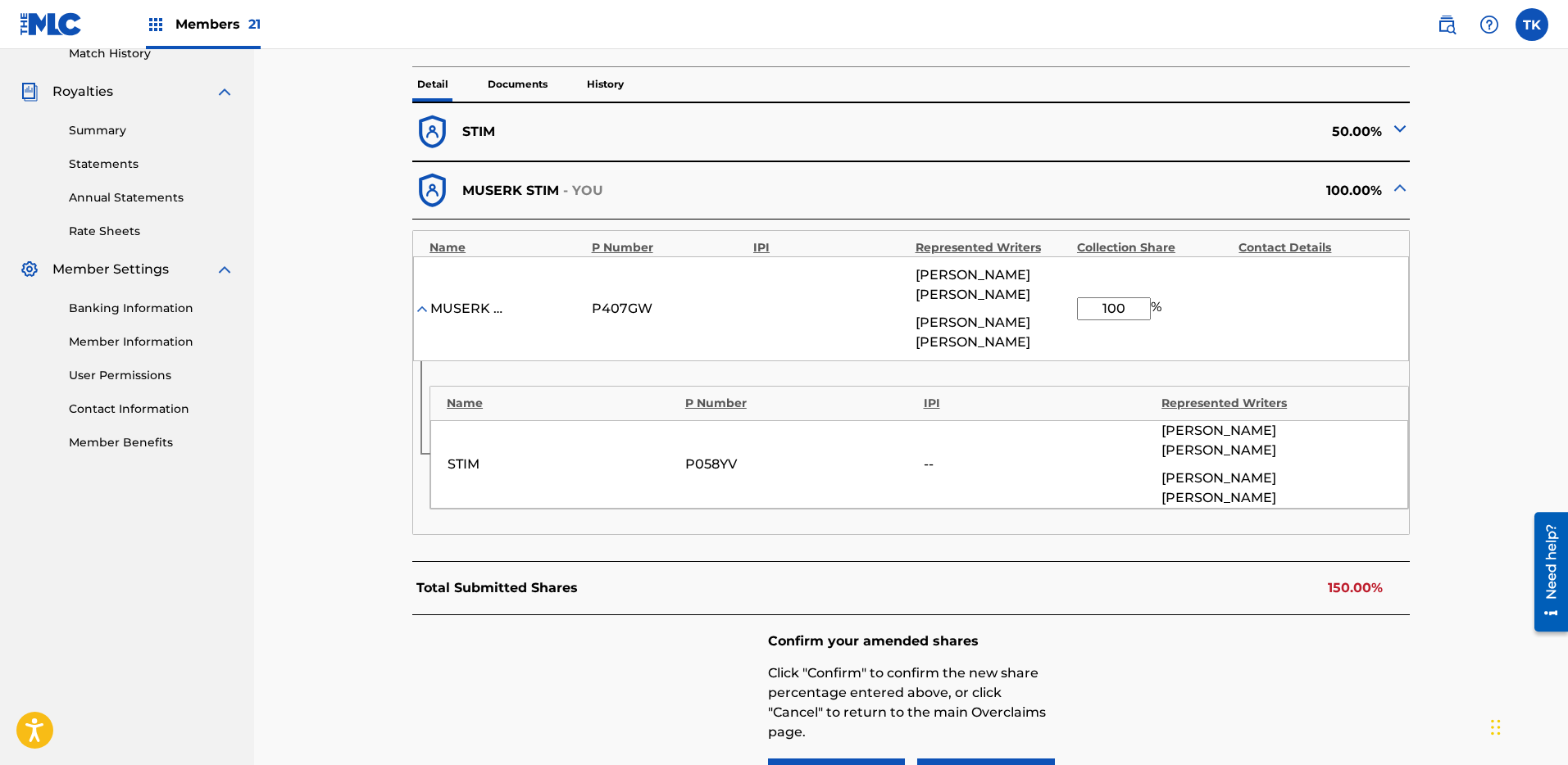
click at [1381, 133] on div "50.00%" at bounding box center [1161, 132] width 498 height 40
click at [1393, 125] on img at bounding box center [1400, 129] width 20 height 20
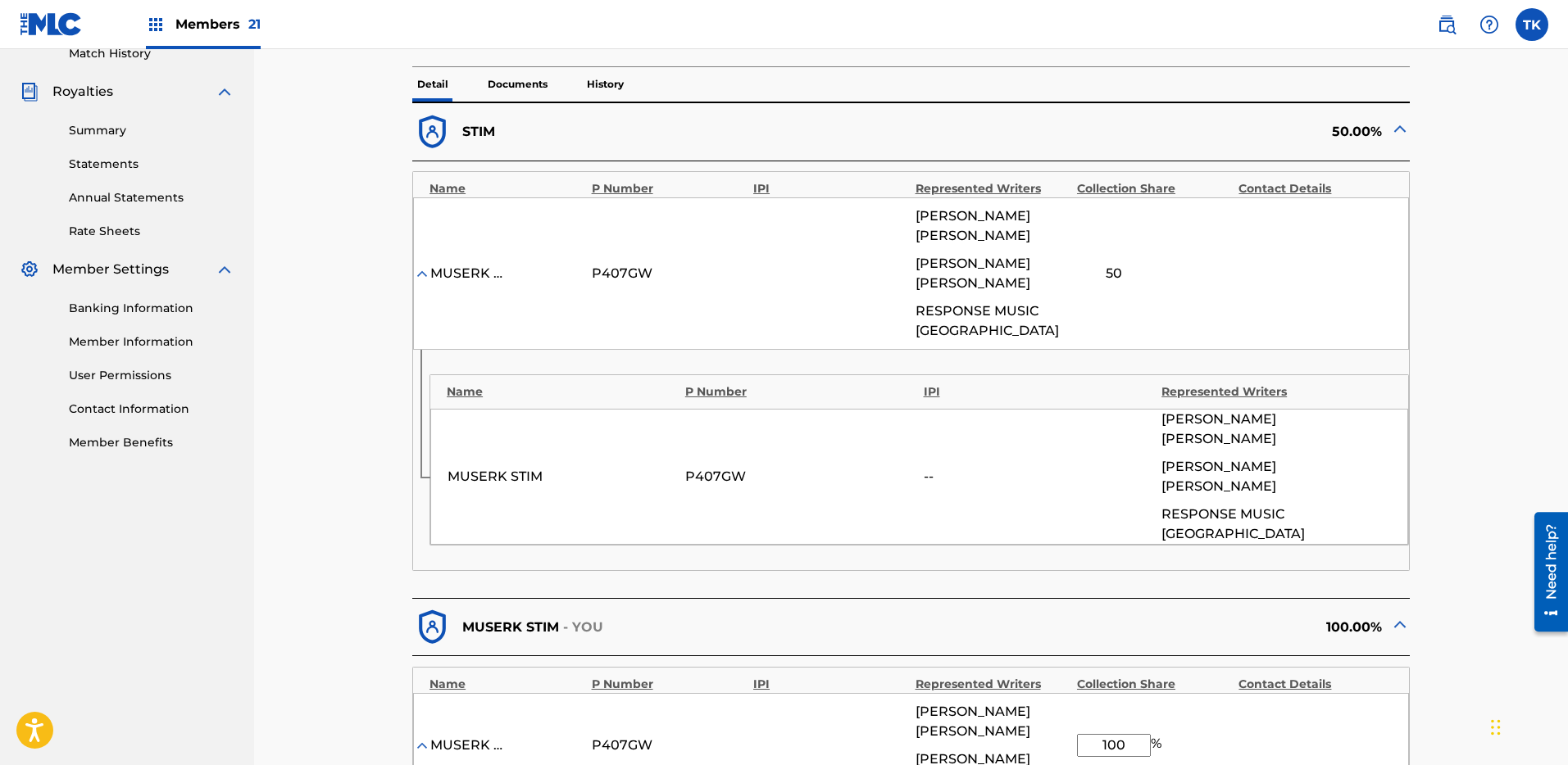
click at [459, 267] on div "MUSERK STIM" at bounding box center [467, 274] width 73 height 20
click at [473, 276] on div "MUSERK STIM" at bounding box center [467, 274] width 73 height 20
click at [1410, 124] on div "< Back A BIG BIG BIG WORLD - Overclaim Detail The Overclaims Tool enables Membe…" at bounding box center [911, 481] width 1108 height 1714
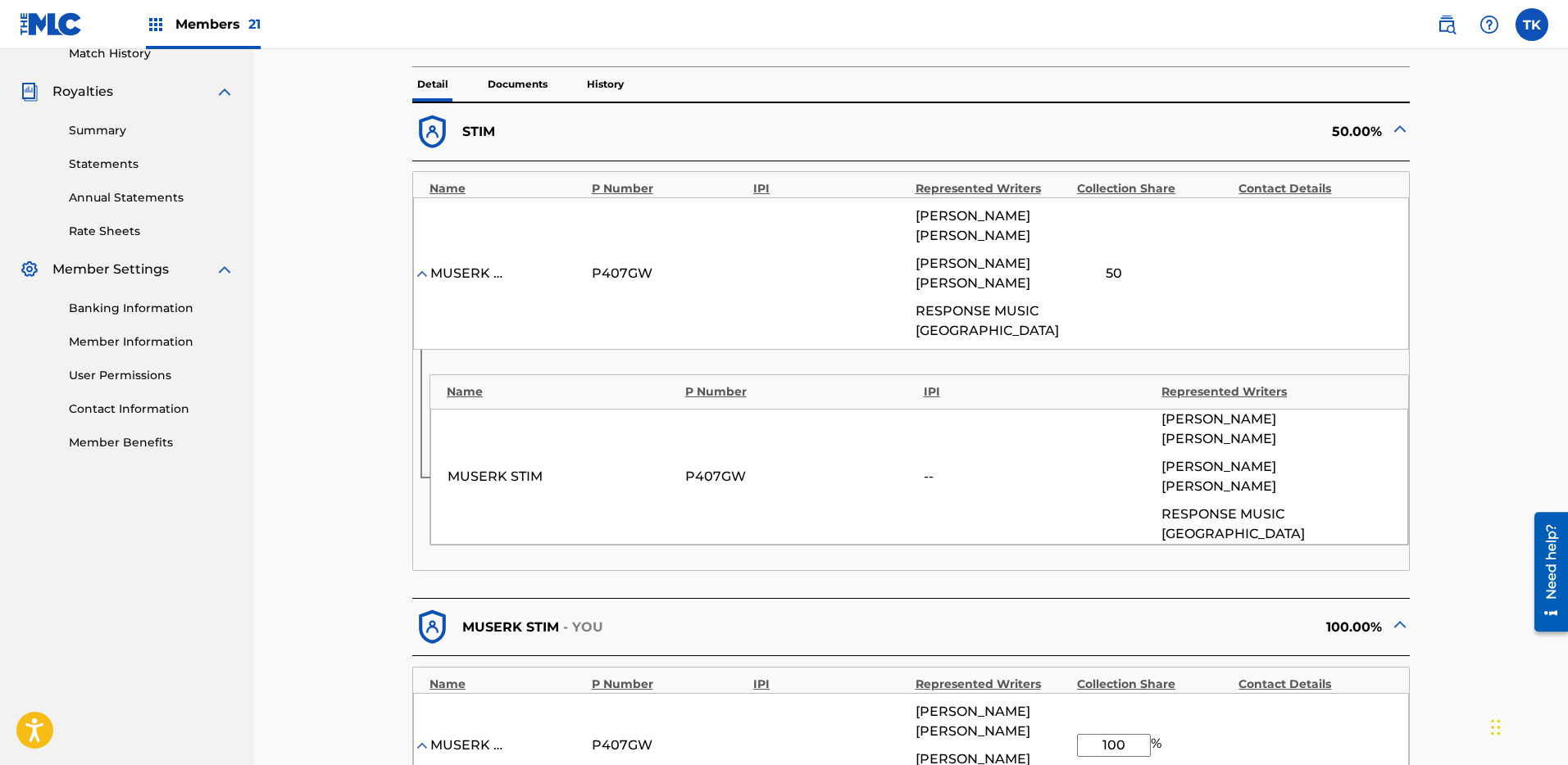
scroll to position [487, 0]
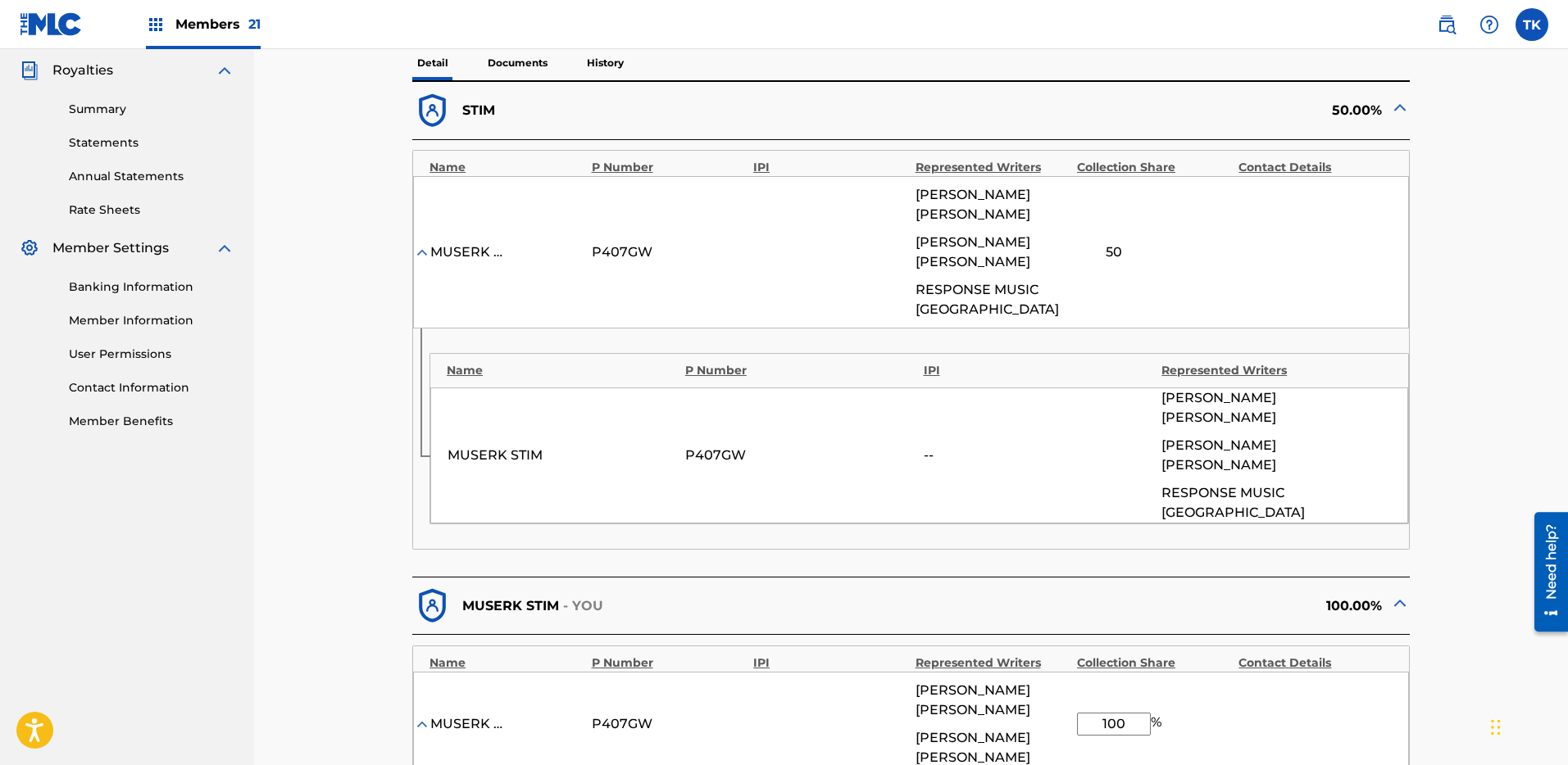
click at [1398, 105] on img at bounding box center [1400, 107] width 20 height 20
